Goal: Use online tool/utility: Utilize a website feature to perform a specific function

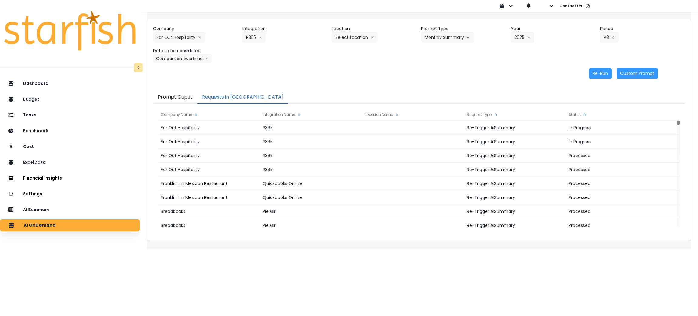
click at [59, 203] on div "Dashboard Budget Tasks Benchmark Cost ExcelData Financial Insights Location Ana…" at bounding box center [70, 211] width 140 height 270
click at [57, 207] on div "AI Summary" at bounding box center [70, 209] width 130 height 13
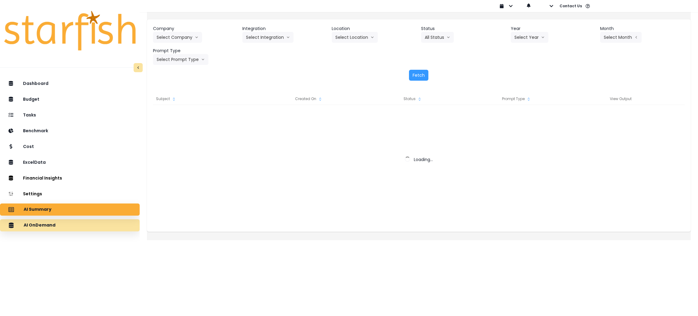
click at [73, 225] on div "AI OnDemand" at bounding box center [70, 225] width 130 height 13
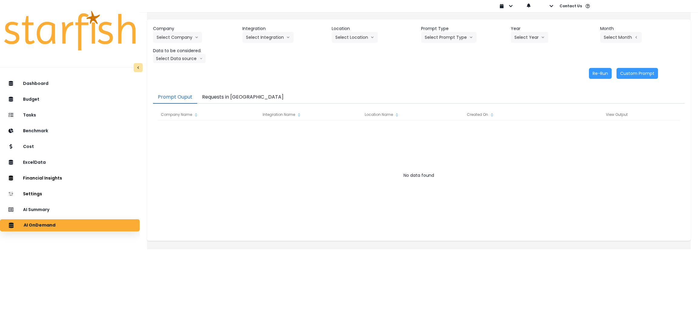
click at [249, 95] on button "Requests in [GEOGRAPHIC_DATA]" at bounding box center [242, 97] width 91 height 13
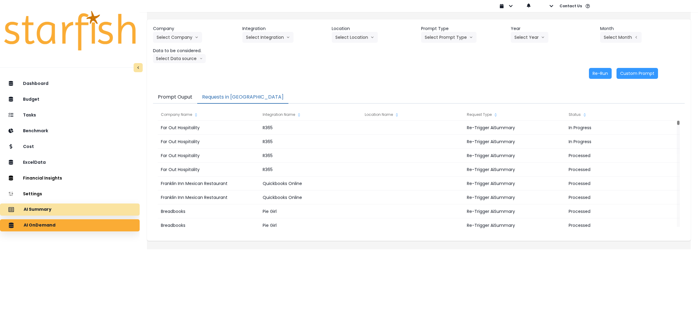
click at [85, 207] on div "AI Summary" at bounding box center [70, 209] width 130 height 13
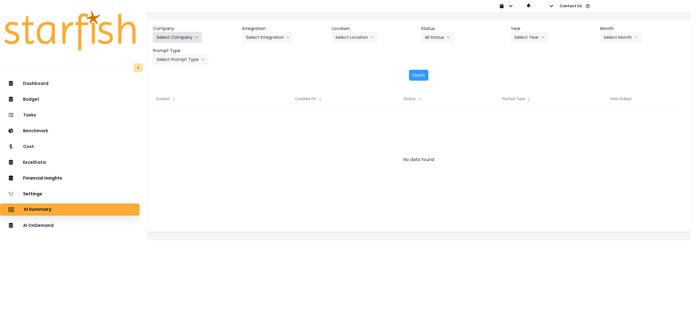
click at [195, 36] on button "Select Company" at bounding box center [177, 37] width 49 height 11
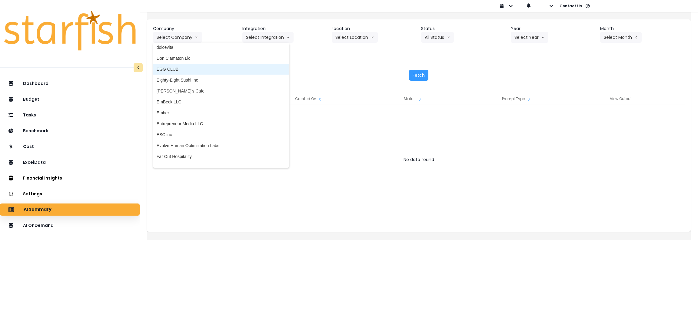
scroll to position [409, 0]
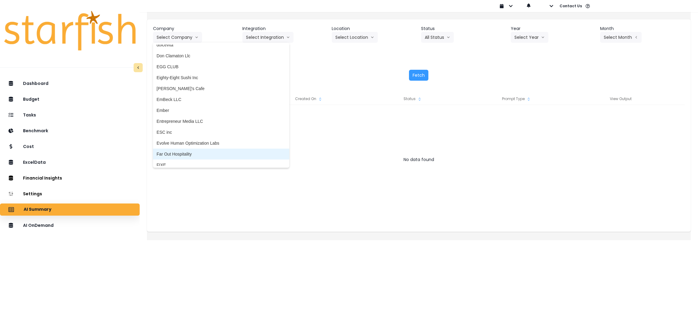
click at [206, 152] on span "Far Out Hospitality" at bounding box center [221, 154] width 129 height 6
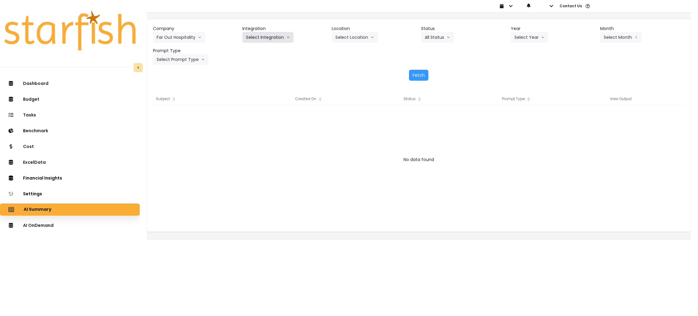
click at [276, 39] on button "Select Integration" at bounding box center [267, 37] width 51 height 11
click at [256, 55] on li "R365" at bounding box center [250, 50] width 17 height 11
click at [531, 33] on button "Select Year" at bounding box center [530, 37] width 38 height 11
click at [521, 72] on span "2025" at bounding box center [519, 72] width 9 height 6
click at [618, 38] on button "Select Period" at bounding box center [620, 37] width 41 height 11
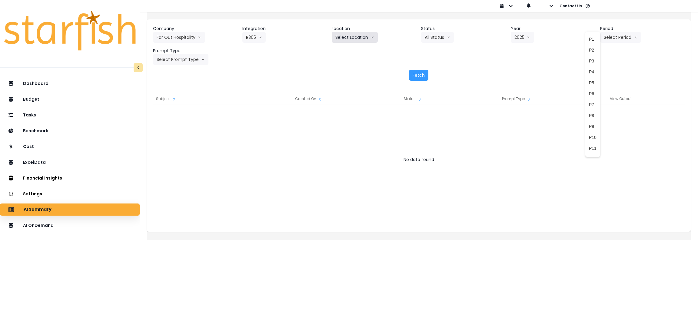
click at [378, 37] on button "Select Location" at bounding box center [355, 37] width 46 height 11
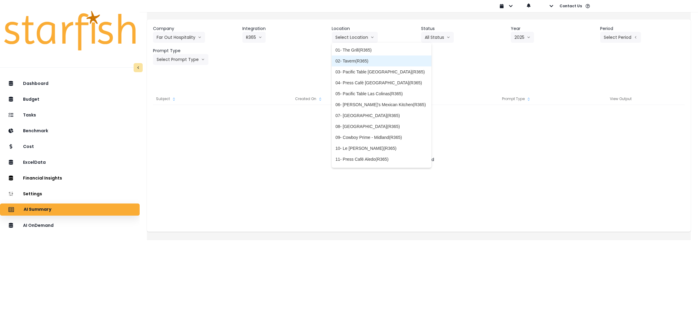
click at [361, 61] on span "02- Tavern(R365)" at bounding box center [381, 61] width 92 height 6
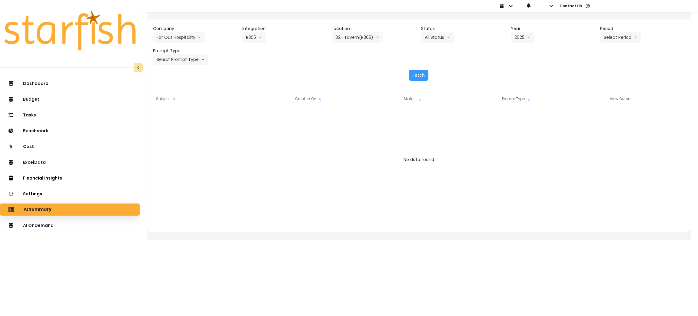
click at [638, 41] on div "Period Select Period P1 P2 P3 P4 P5 P6 P7 P8 P9 P10 P11 P12" at bounding box center [642, 33] width 85 height 17
click at [624, 38] on button "Select Period" at bounding box center [620, 37] width 41 height 11
click at [589, 114] on span "P8" at bounding box center [593, 115] width 8 height 6
click at [196, 63] on button "Select Prompt Type" at bounding box center [180, 59] width 55 height 11
click at [174, 117] on span "Monthly Summary" at bounding box center [174, 116] width 34 height 6
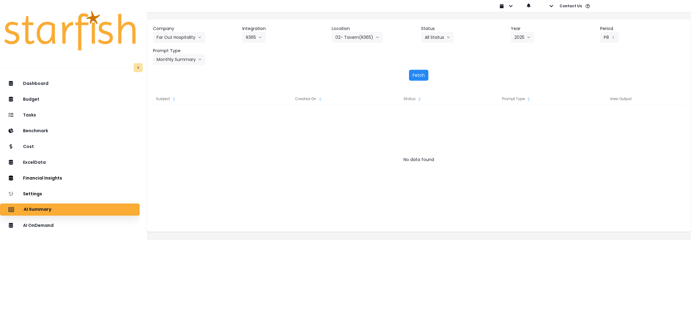
click at [414, 76] on button "Fetch" at bounding box center [418, 75] width 19 height 11
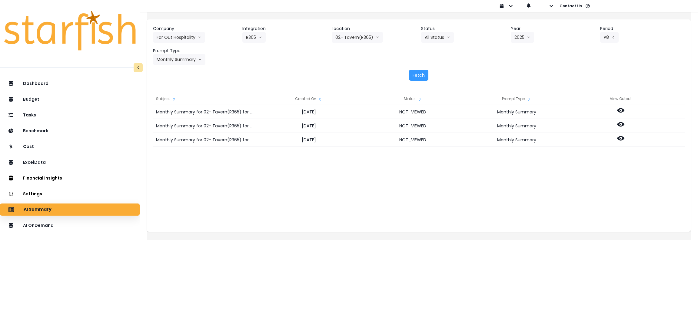
click at [290, 68] on div "Company Far Out Hospitality 86 Costs Asti Bagel Cafe Balance Grille Bald Ginger…" at bounding box center [419, 52] width 544 height 67
click at [367, 38] on button "02- Tavern(R365)" at bounding box center [357, 37] width 51 height 11
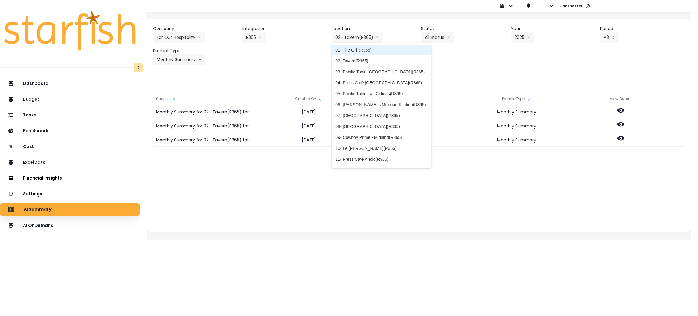
click at [360, 47] on span "01- The Grill(R365)" at bounding box center [381, 50] width 92 height 6
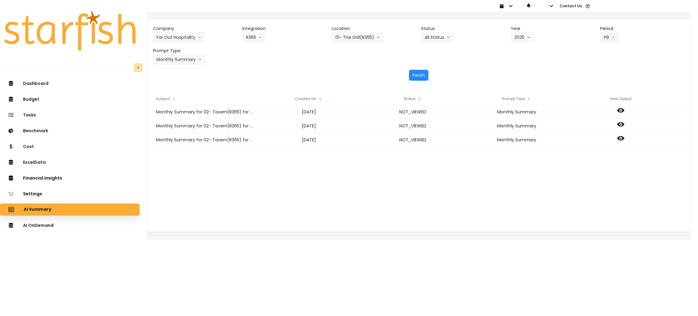
click at [424, 75] on button "Fetch" at bounding box center [418, 75] width 19 height 11
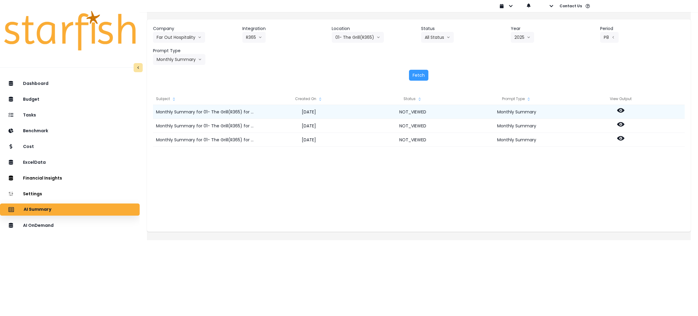
click at [625, 110] on icon at bounding box center [620, 110] width 7 height 5
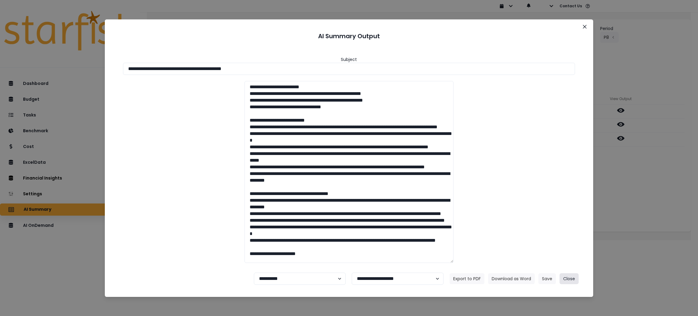
click at [575, 278] on button "Close" at bounding box center [569, 278] width 19 height 11
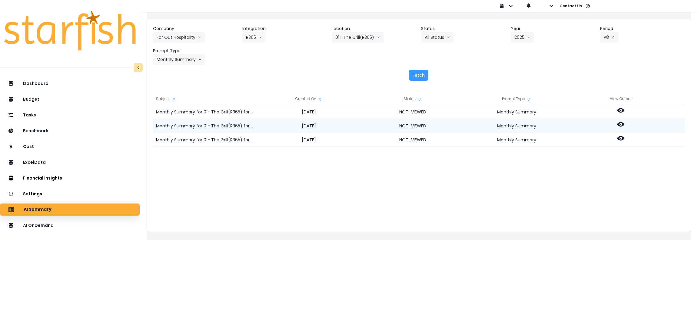
click at [625, 123] on icon at bounding box center [620, 124] width 7 height 5
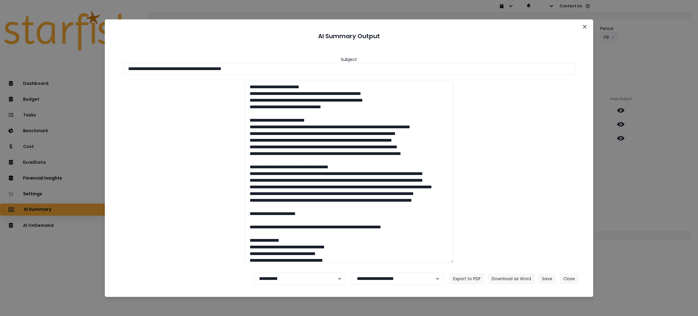
click at [624, 138] on div "**********" at bounding box center [349, 158] width 698 height 316
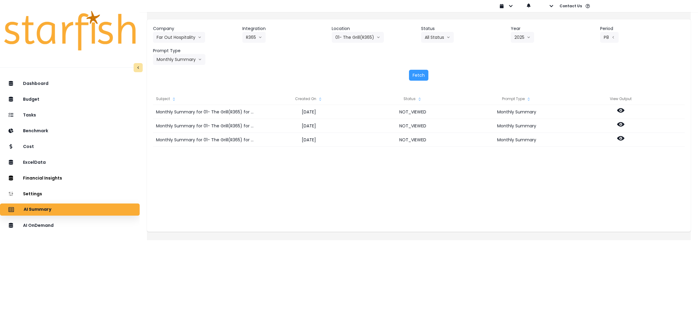
click at [624, 138] on icon at bounding box center [620, 138] width 7 height 5
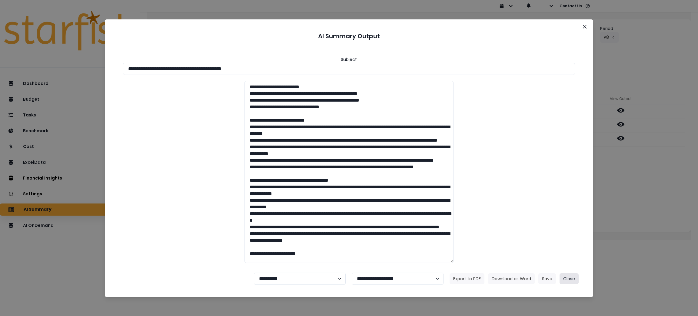
click at [563, 278] on button "Close" at bounding box center [569, 278] width 19 height 11
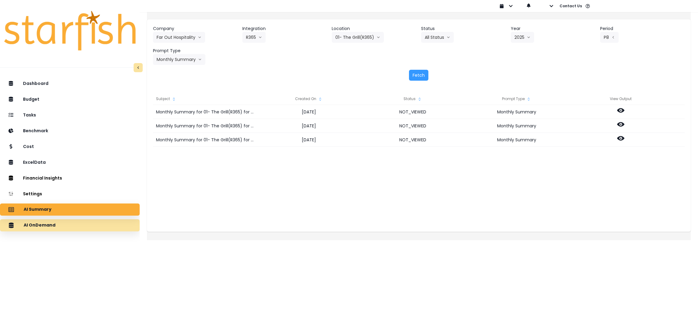
click at [88, 223] on div "AI OnDemand" at bounding box center [70, 225] width 130 height 13
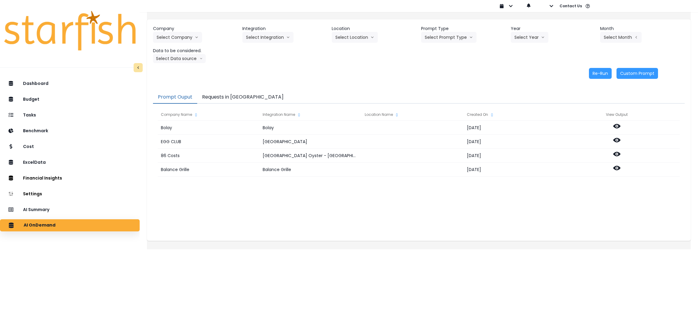
click at [244, 100] on button "Requests in [GEOGRAPHIC_DATA]" at bounding box center [242, 97] width 91 height 13
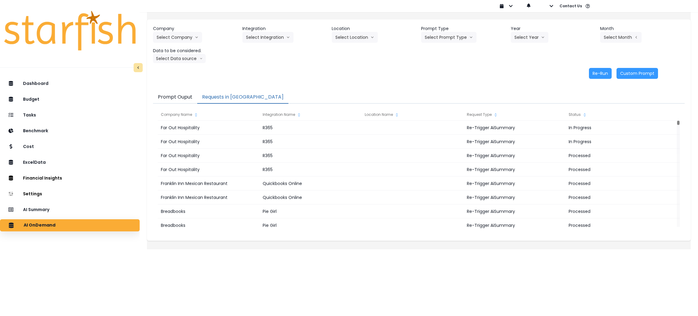
click at [241, 88] on div "Prompt Ouput Requests in Queue Company Name Integration Name Location Name Requ…" at bounding box center [419, 163] width 544 height 156
click at [237, 95] on button "Requests in [GEOGRAPHIC_DATA]" at bounding box center [242, 97] width 91 height 13
click at [80, 207] on div "AI Summary" at bounding box center [70, 209] width 130 height 13
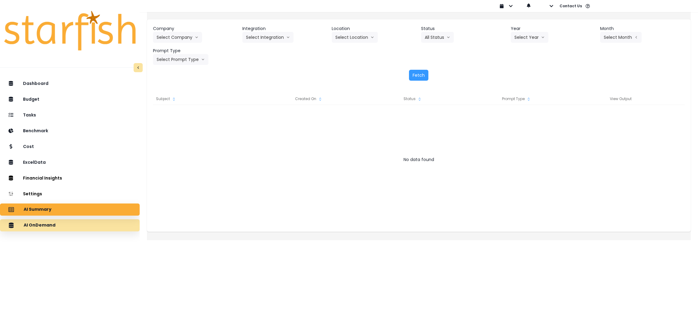
click at [74, 225] on div "AI OnDemand" at bounding box center [70, 225] width 130 height 13
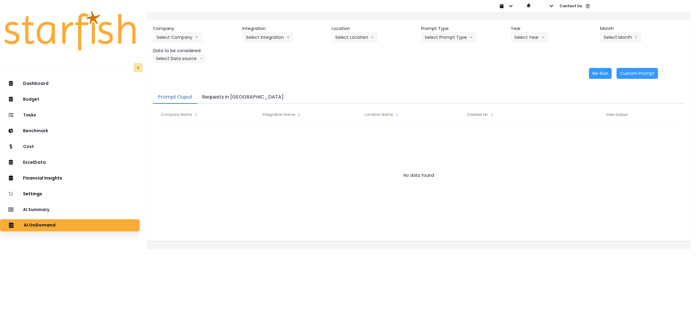
click at [234, 93] on button "Requests in [GEOGRAPHIC_DATA]" at bounding box center [242, 97] width 91 height 13
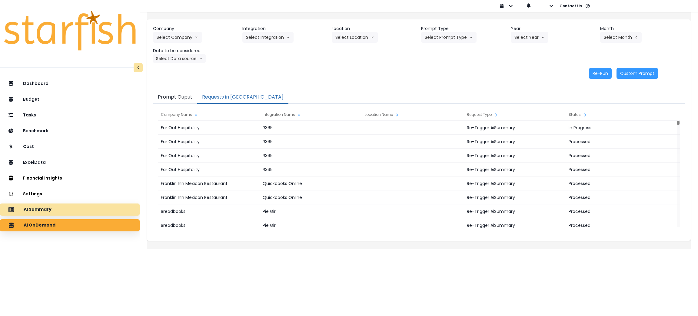
click at [61, 214] on div "AI Summary" at bounding box center [70, 209] width 130 height 13
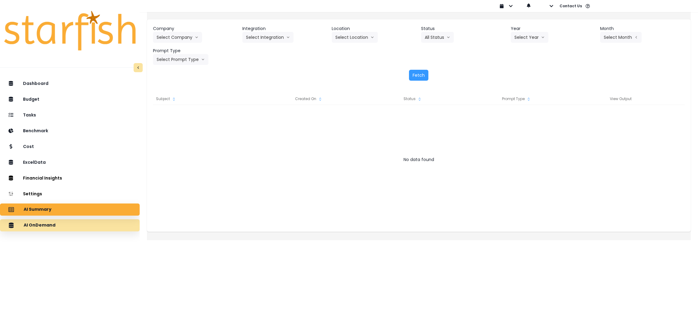
click at [61, 226] on div "AI OnDemand" at bounding box center [70, 225] width 130 height 13
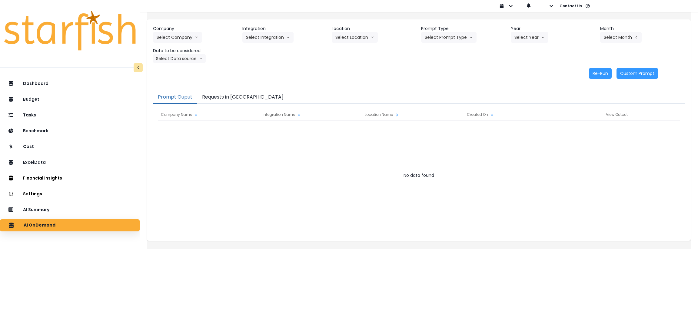
click at [248, 98] on button "Requests in [GEOGRAPHIC_DATA]" at bounding box center [242, 97] width 91 height 13
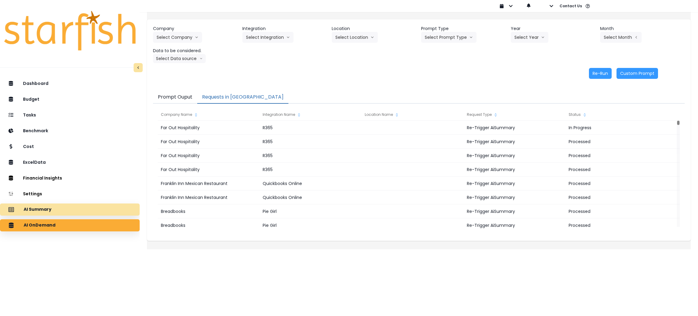
click at [14, 208] on icon "button" at bounding box center [10, 209] width 5 height 5
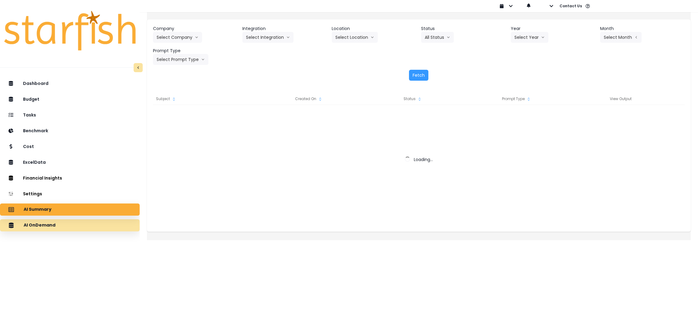
click at [54, 231] on div "AI OnDemand" at bounding box center [70, 225] width 130 height 13
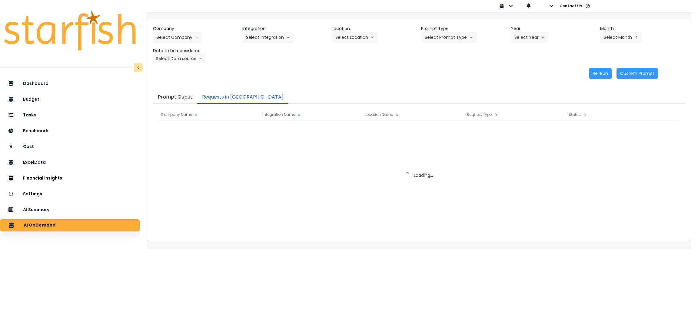
click at [234, 97] on button "Requests in [GEOGRAPHIC_DATA]" at bounding box center [242, 97] width 91 height 13
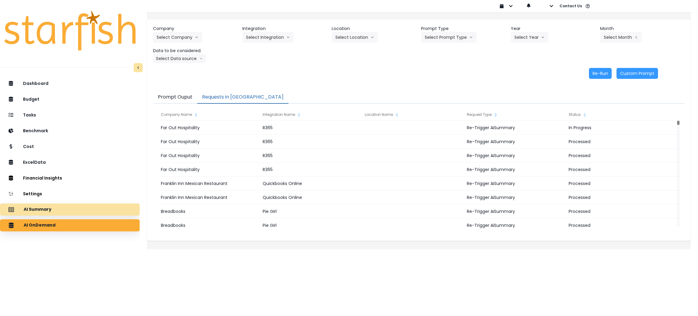
click at [59, 213] on div "AI Summary" at bounding box center [70, 209] width 130 height 13
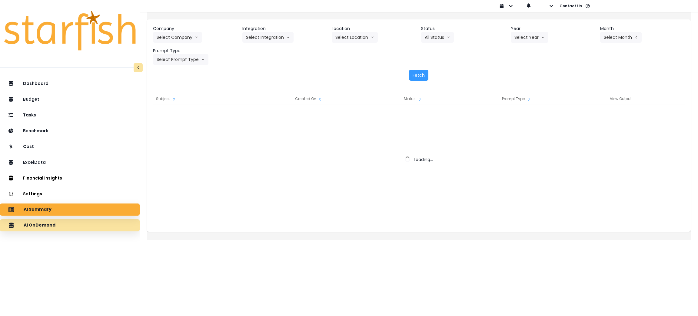
click at [63, 225] on div "AI OnDemand" at bounding box center [70, 225] width 130 height 13
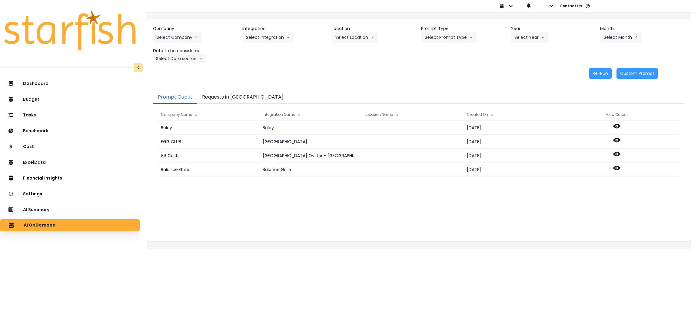
click at [231, 98] on button "Requests in [GEOGRAPHIC_DATA]" at bounding box center [242, 97] width 91 height 13
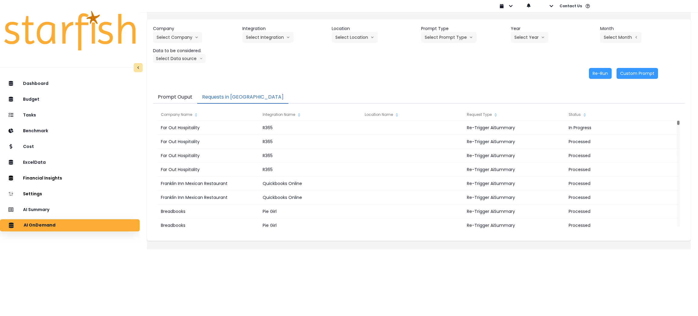
click at [388, 77] on div "Re-Run Custom Prompt" at bounding box center [405, 73] width 505 height 11
click at [44, 216] on div "Dashboard Budget Tasks Benchmark Cost ExcelData Financial Insights Location Ana…" at bounding box center [70, 211] width 140 height 270
click at [46, 206] on div "AI Summary" at bounding box center [70, 209] width 130 height 13
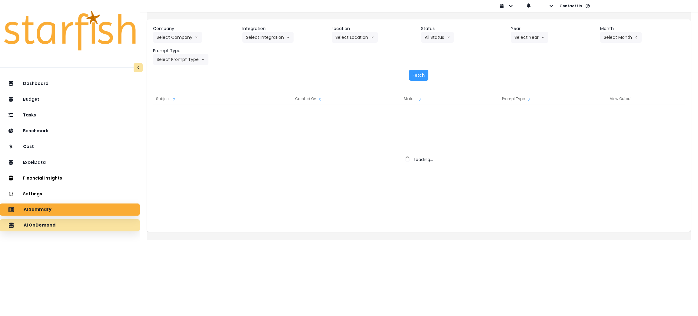
click at [52, 222] on div "AI OnDemand" at bounding box center [70, 225] width 130 height 13
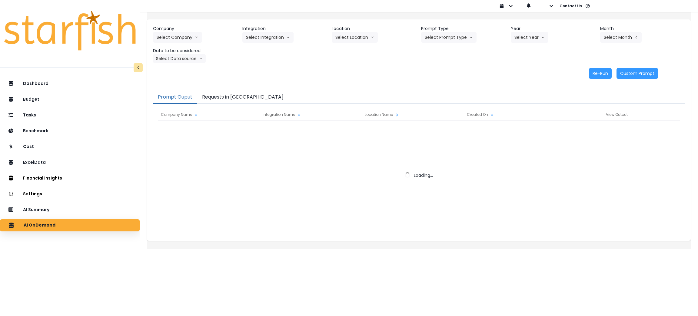
click at [234, 99] on button "Requests in [GEOGRAPHIC_DATA]" at bounding box center [242, 97] width 91 height 13
